Goal: Find specific page/section: Find specific page/section

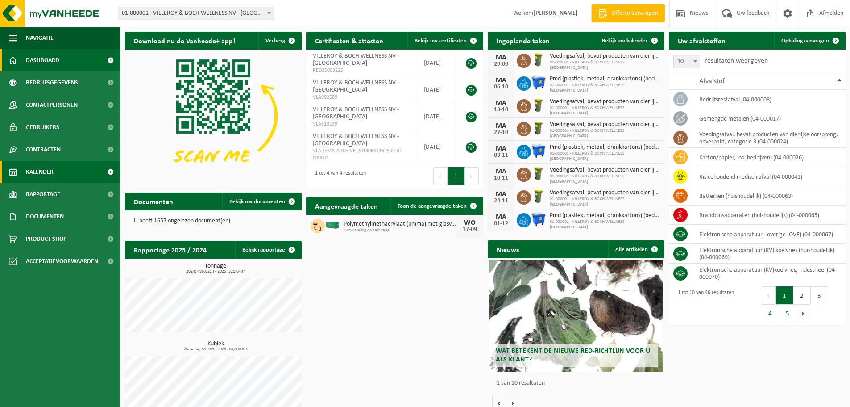
click at [66, 176] on link "Kalender" at bounding box center [60, 172] width 120 height 22
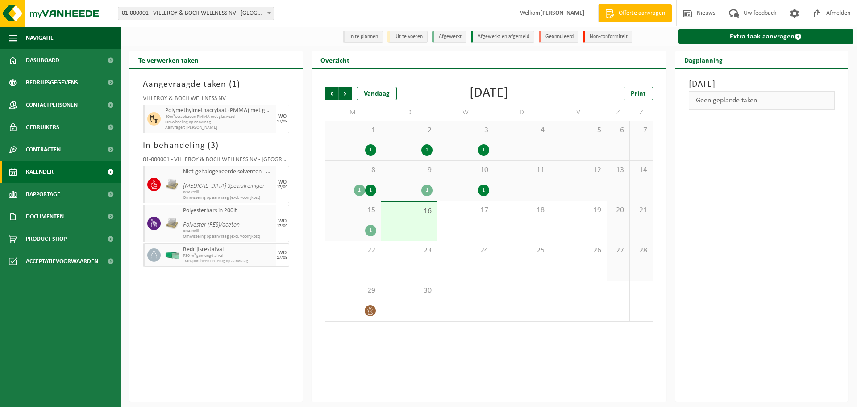
click at [110, 170] on span at bounding box center [110, 172] width 20 height 22
click at [831, 20] on span "Afmelden" at bounding box center [838, 13] width 29 height 26
